Goal: Transaction & Acquisition: Purchase product/service

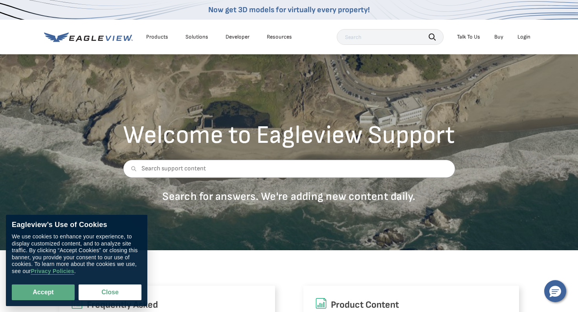
click at [525, 39] on div "Login" at bounding box center [523, 36] width 13 height 7
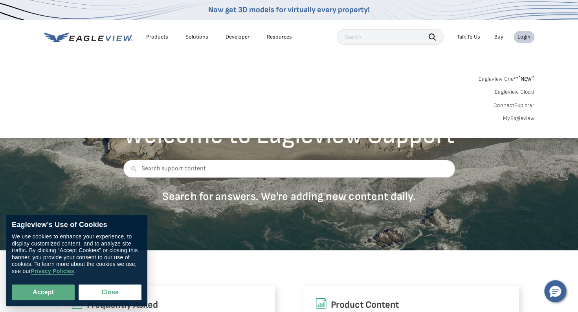
click at [505, 120] on link "MyEagleview" at bounding box center [518, 118] width 31 height 7
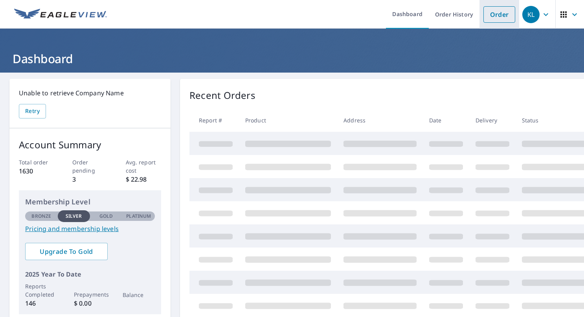
click at [488, 16] on link "Order" at bounding box center [499, 14] width 32 height 16
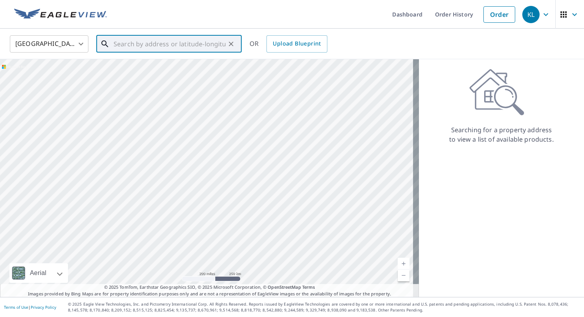
paste input "[STREET_ADDRESS][US_STATE]"
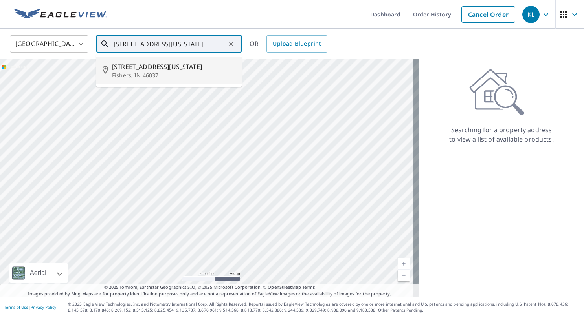
click at [161, 69] on span "[STREET_ADDRESS][US_STATE]" at bounding box center [173, 66] width 123 height 9
type input "[STREET_ADDRESS][US_STATE][PERSON_NAME]"
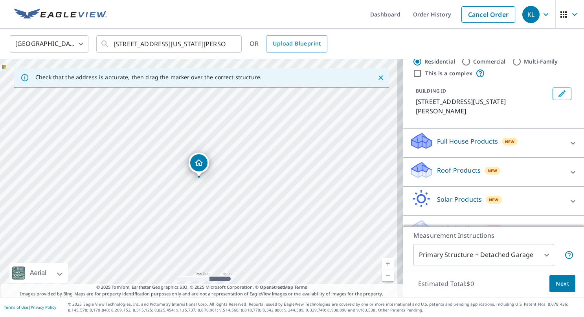
scroll to position [38, 0]
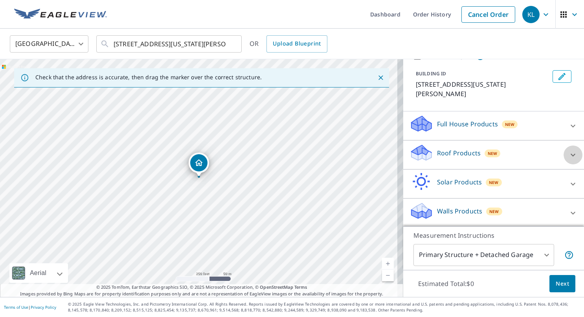
click at [570, 155] on icon at bounding box center [572, 155] width 5 height 3
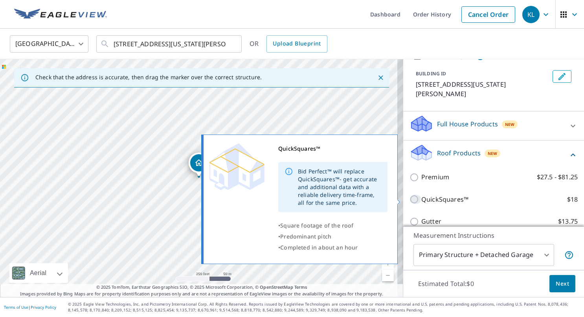
click at [409, 199] on input "QuickSquares™ $18" at bounding box center [415, 199] width 12 height 9
checkbox input "true"
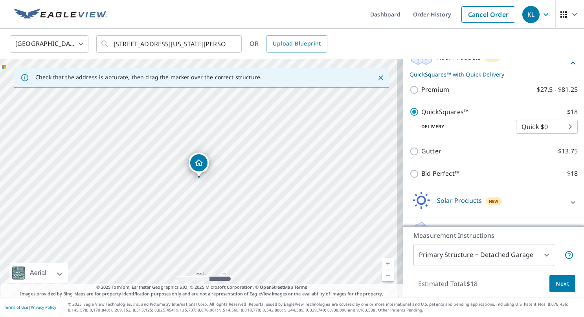
scroll to position [154, 0]
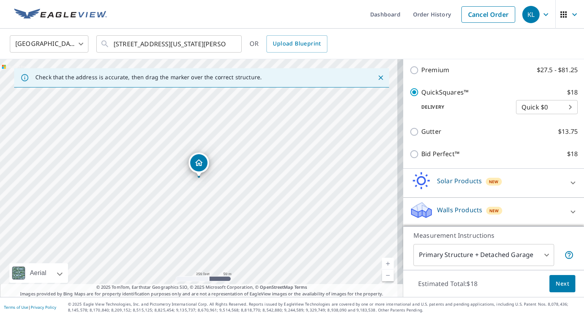
click at [555, 283] on span "Next" at bounding box center [561, 284] width 13 height 10
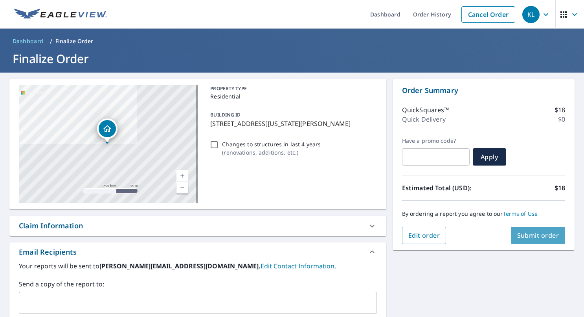
click at [517, 238] on span "Submit order" at bounding box center [538, 235] width 42 height 9
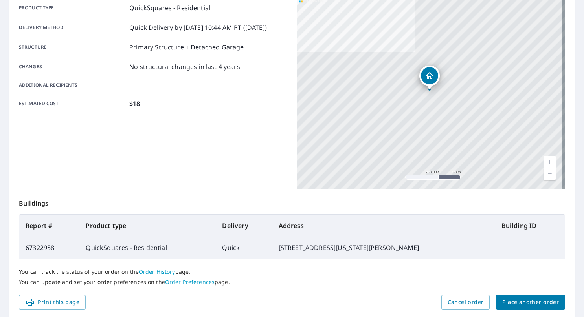
scroll to position [123, 0]
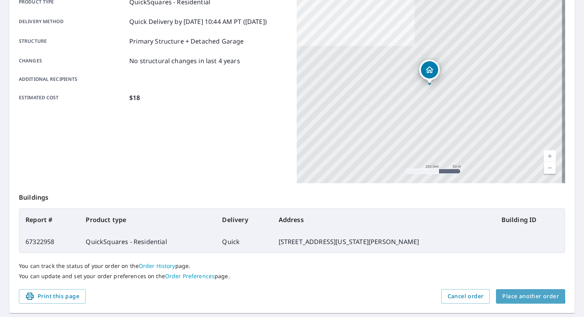
click at [516, 295] on span "Place another order" at bounding box center [530, 297] width 57 height 10
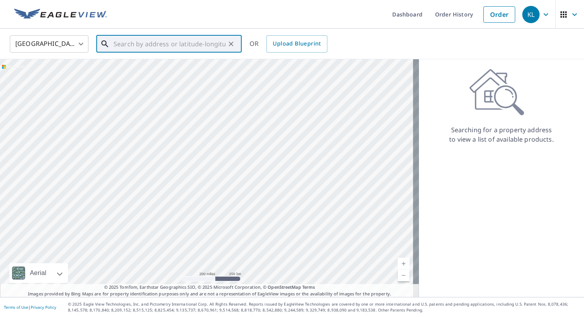
paste input "[STREET_ADDRESS][US_STATE]"
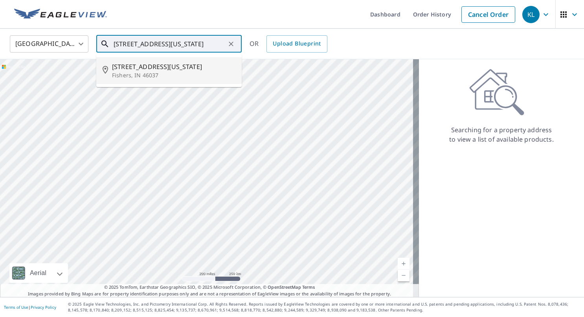
click at [163, 69] on span "[STREET_ADDRESS][US_STATE]" at bounding box center [173, 66] width 123 height 9
type input "[STREET_ADDRESS][US_STATE][PERSON_NAME]"
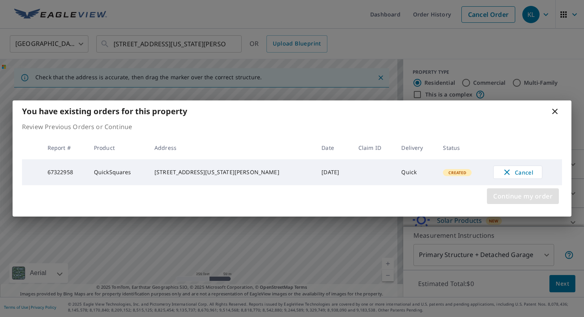
click at [542, 198] on span "Continue my order" at bounding box center [522, 196] width 59 height 11
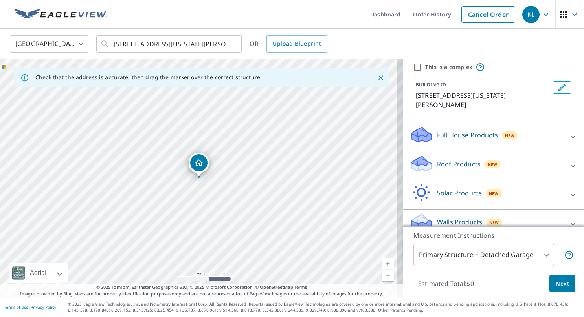
scroll to position [38, 0]
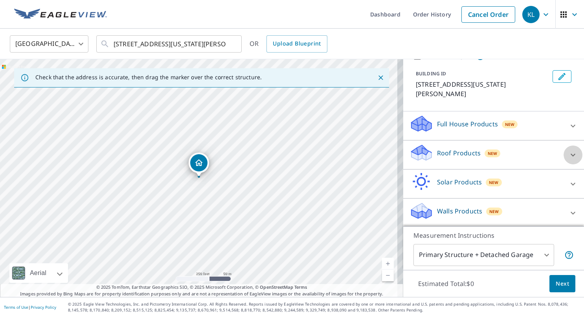
click at [568, 154] on icon at bounding box center [572, 154] width 9 height 9
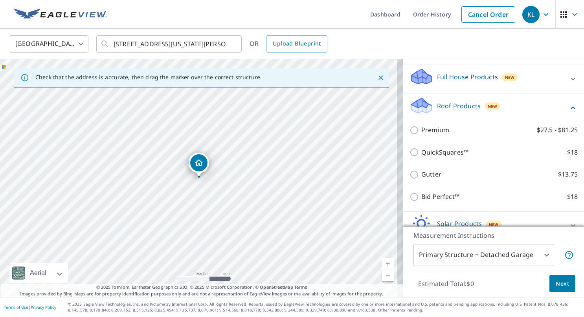
scroll to position [98, 0]
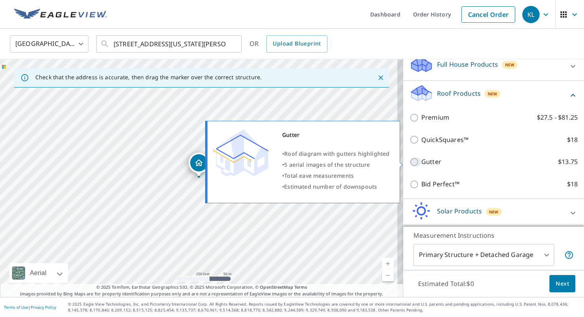
click at [409, 163] on input "Gutter $13.75" at bounding box center [415, 162] width 12 height 9
checkbox input "true"
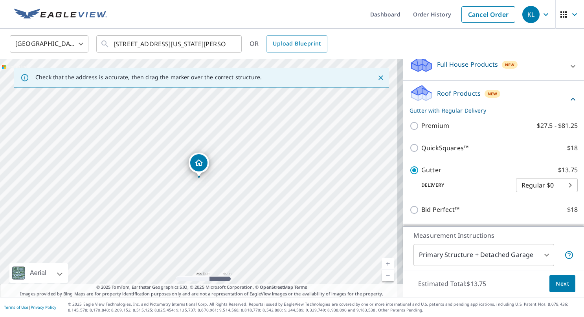
click at [555, 286] on span "Next" at bounding box center [561, 284] width 13 height 10
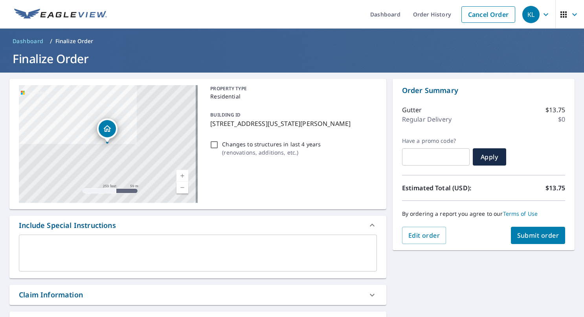
click at [534, 237] on span "Submit order" at bounding box center [538, 235] width 42 height 9
